Goal: Task Accomplishment & Management: Manage account settings

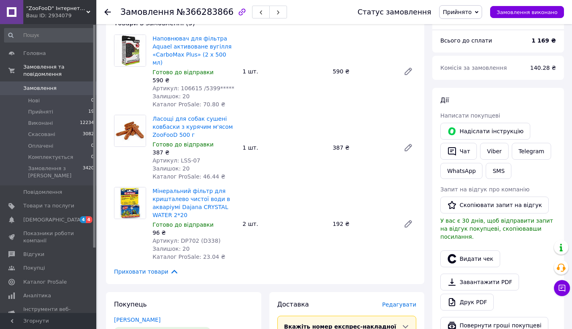
scroll to position [149, 0]
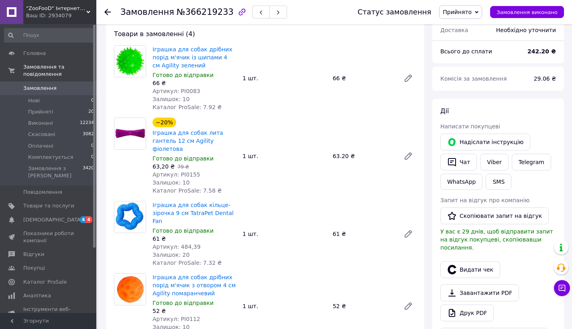
scroll to position [138, 0]
